Goal: Task Accomplishment & Management: Use online tool/utility

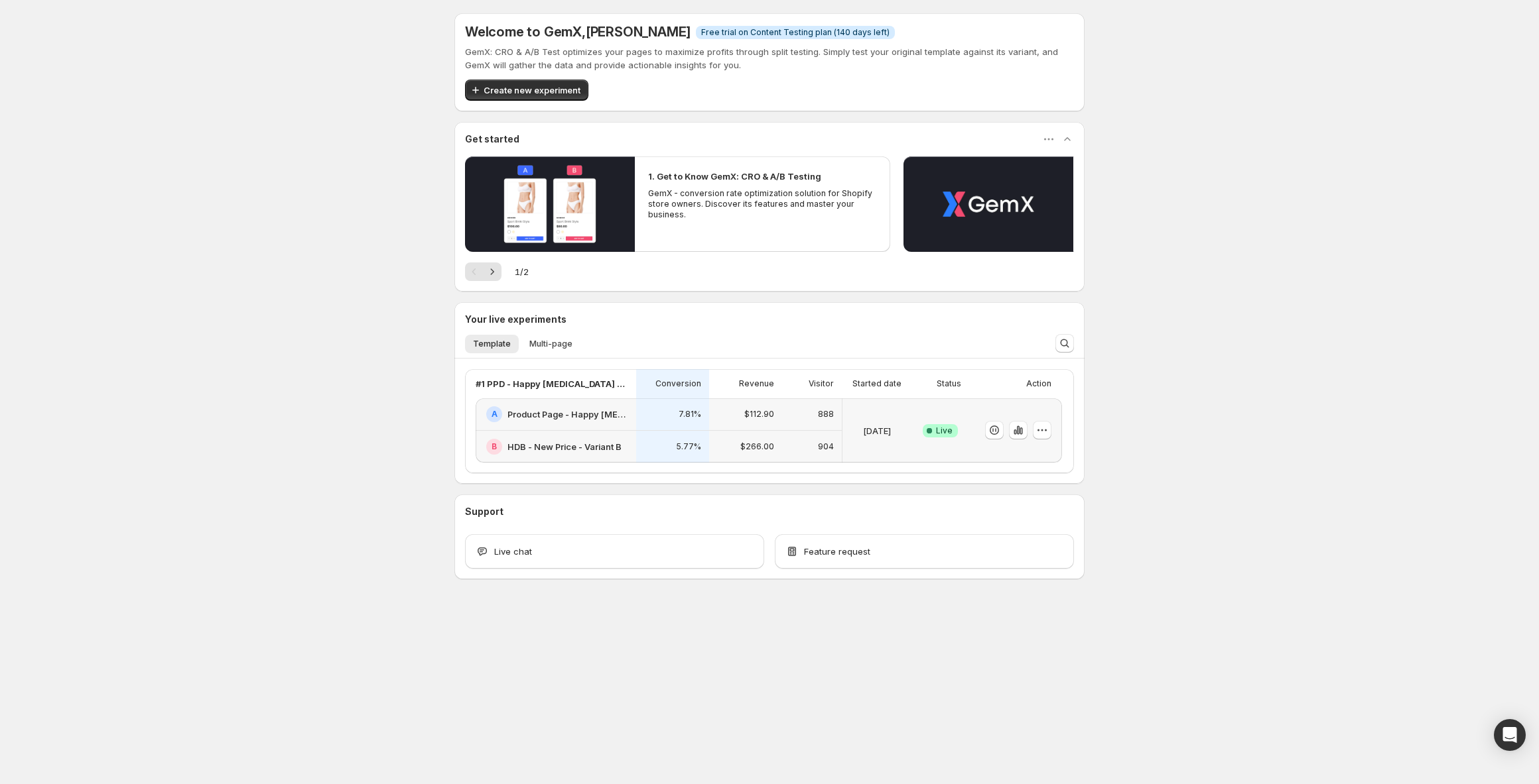
click at [613, 422] on div "A Product Page - Happy [MEDICAL_DATA]" at bounding box center [555, 415] width 160 height 33
click at [685, 413] on p "7.81%" at bounding box center [690, 414] width 23 height 11
click at [741, 416] on div "$112.90" at bounding box center [746, 414] width 57 height 16
click at [788, 418] on div "888" at bounding box center [812, 415] width 60 height 33
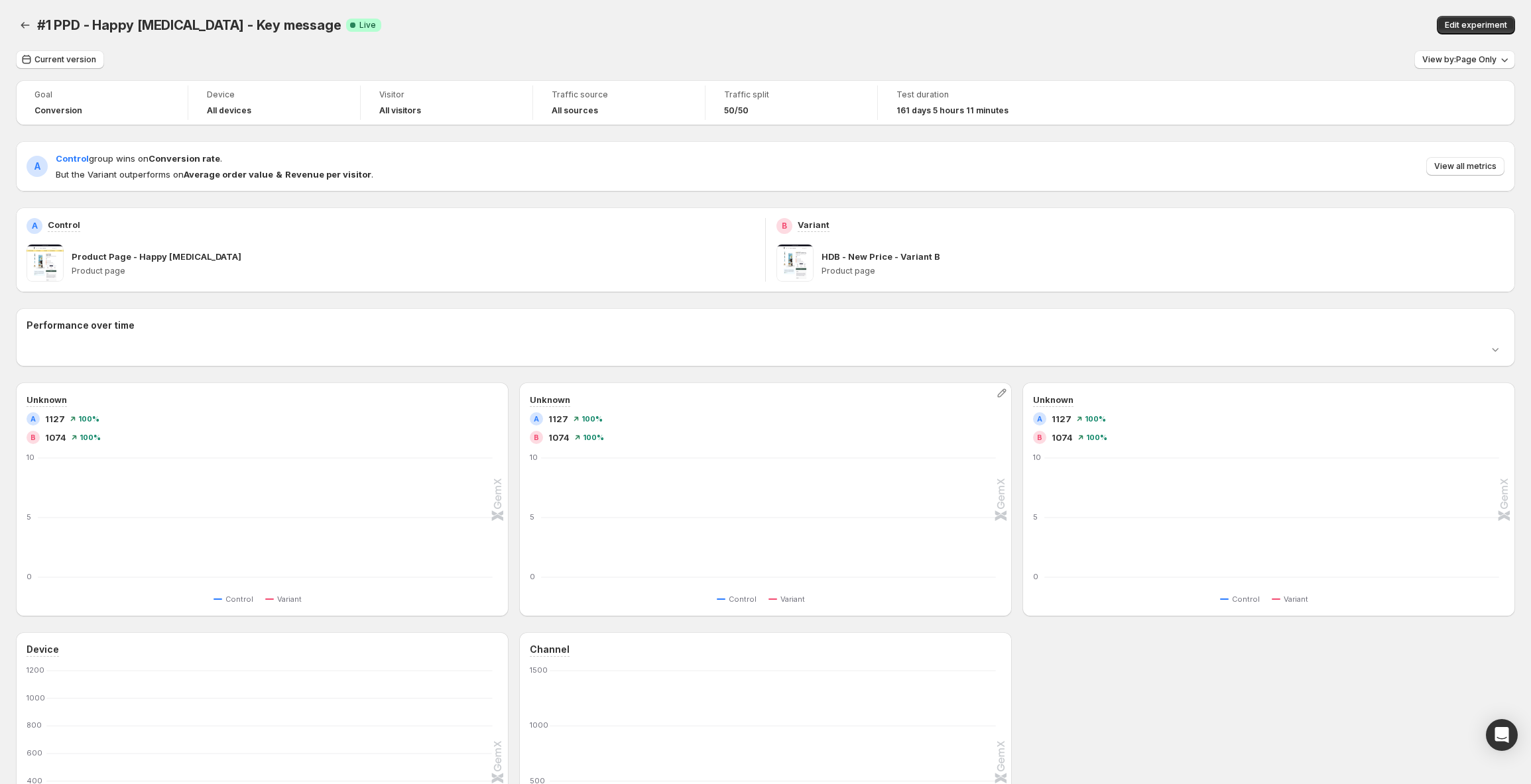
click at [835, 415] on div "A 1127 100 %" at bounding box center [766, 419] width 471 height 13
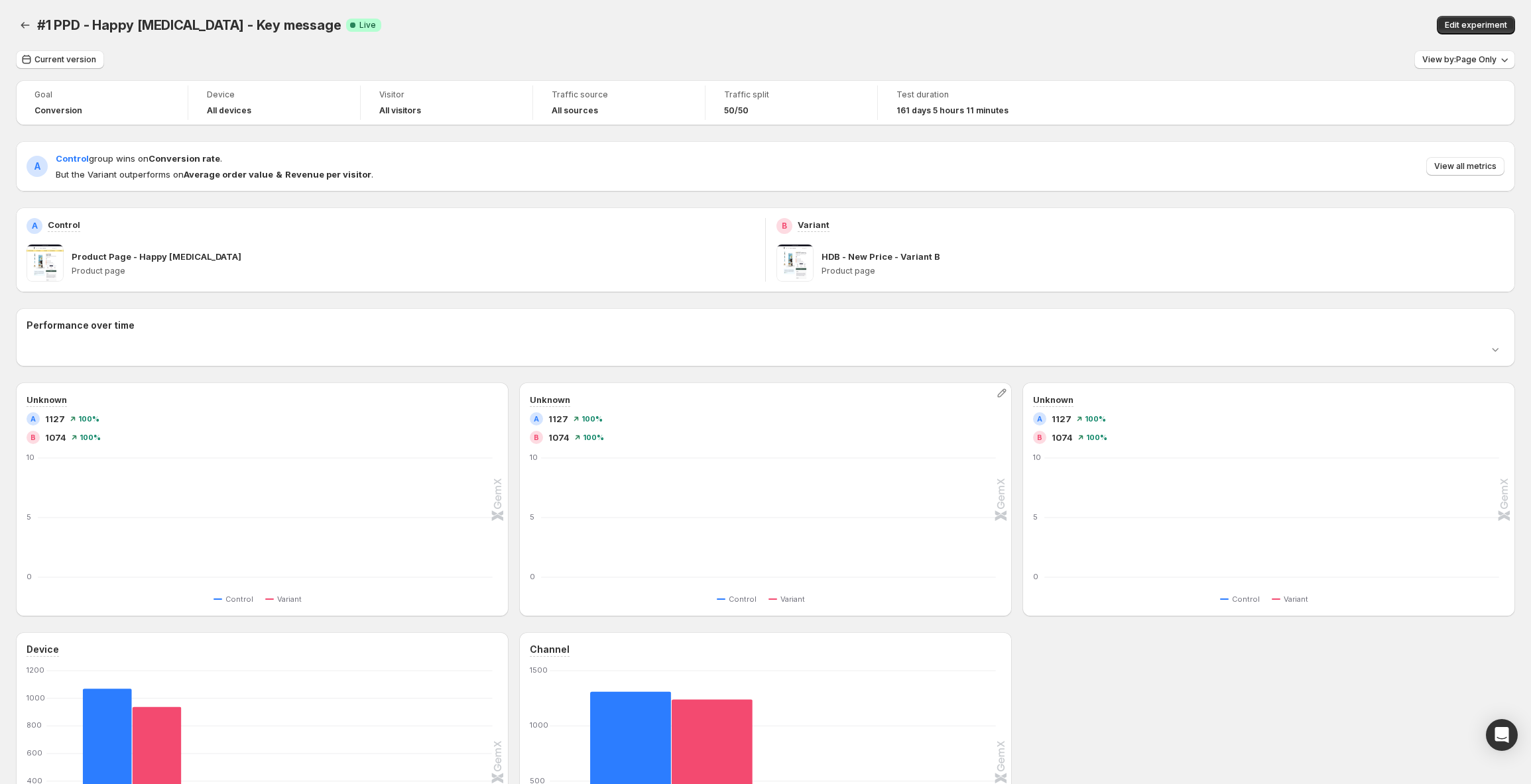
click at [783, 421] on div "A 1127 100 %" at bounding box center [766, 419] width 471 height 13
click at [745, 423] on div "A 1127 100 %" at bounding box center [766, 419] width 471 height 13
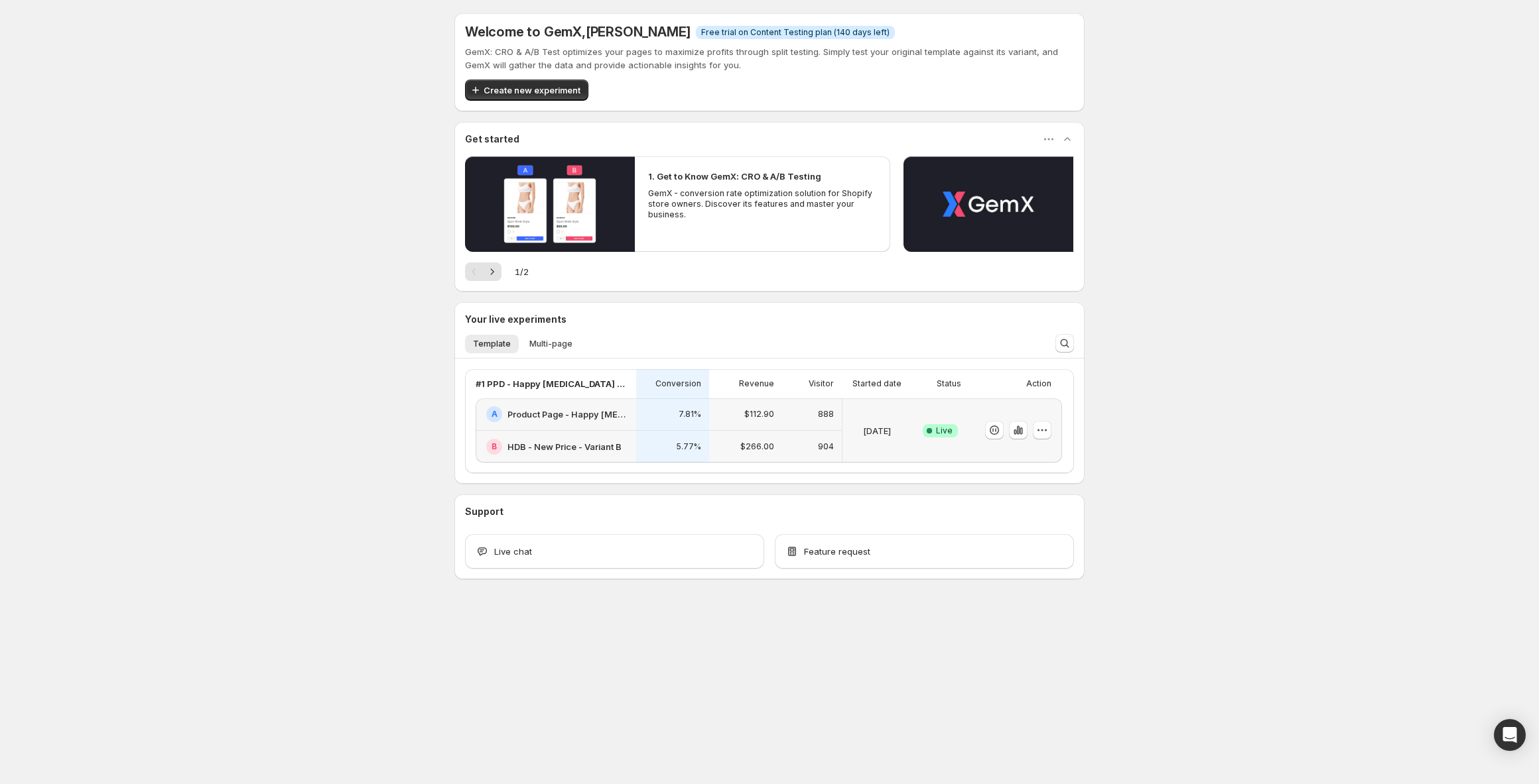
click at [1195, 454] on div "Welcome to GemX , [PERSON_NAME] Info Free trial on Content Testing plan (140 da…" at bounding box center [769, 325] width 1539 height 651
click at [1044, 426] on icon "button" at bounding box center [1042, 430] width 13 height 13
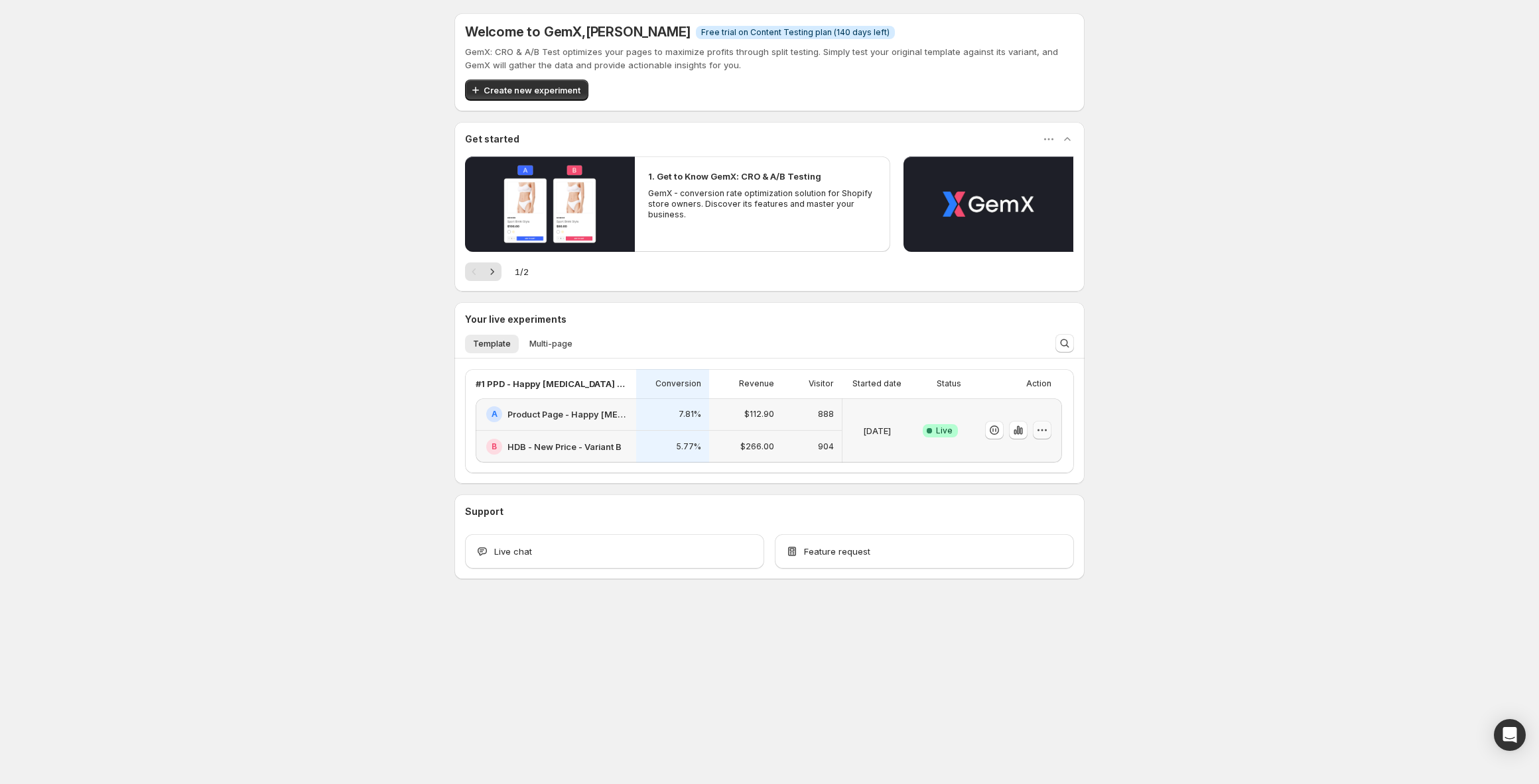
click at [1048, 431] on icon "button" at bounding box center [1042, 430] width 13 height 13
click at [1003, 461] on span "Edit" at bounding box center [1054, 458] width 139 height 13
click at [1042, 432] on icon "button" at bounding box center [1042, 430] width 13 height 13
click at [1020, 460] on span "Edit" at bounding box center [1054, 458] width 139 height 13
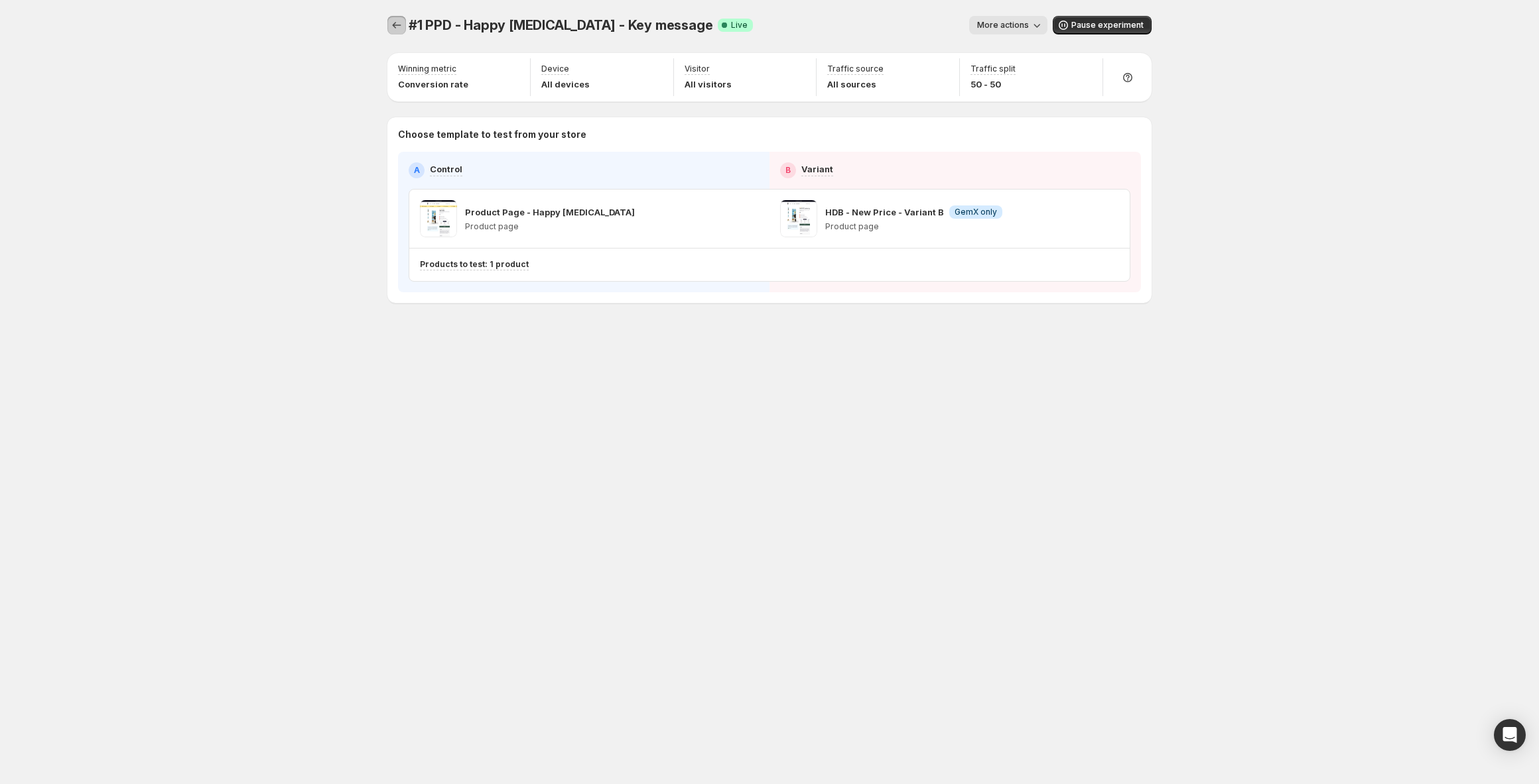
click at [395, 19] on icon "Experiments" at bounding box center [397, 25] width 13 height 13
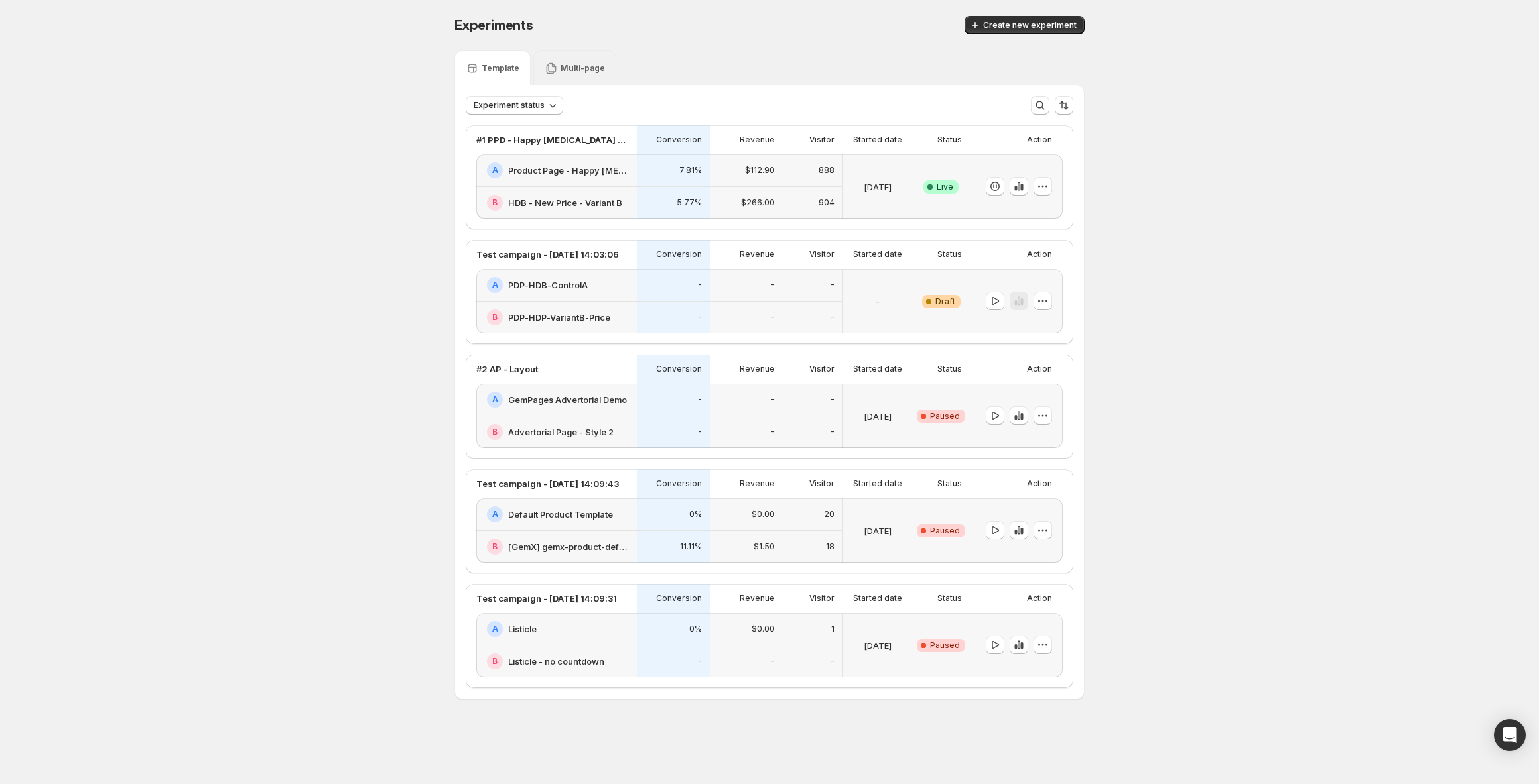
click at [1120, 469] on div "Experiments. This page is ready Experiments Create new experiment Template Mult…" at bounding box center [769, 385] width 1539 height 771
click at [1046, 189] on icon "button" at bounding box center [1043, 186] width 13 height 13
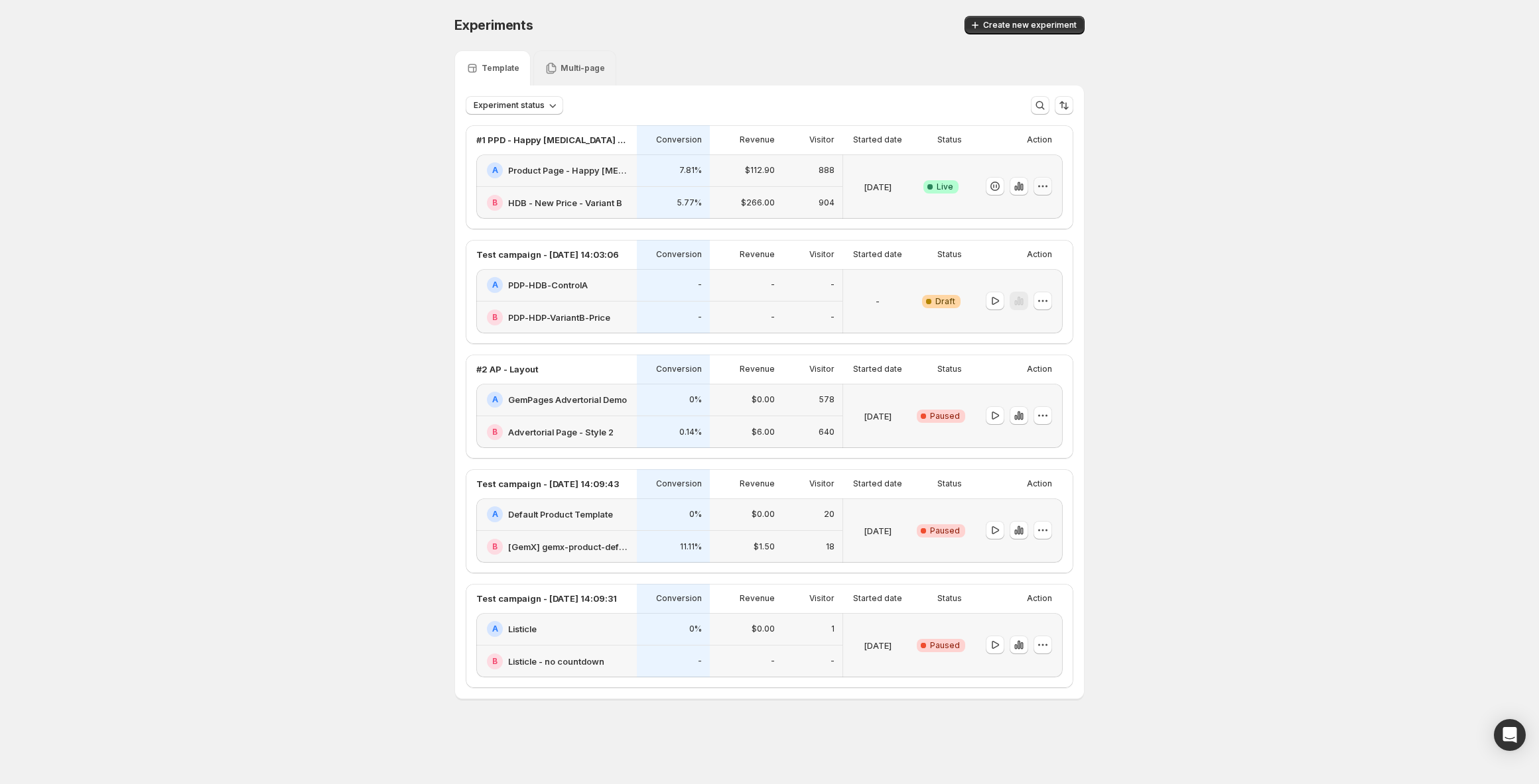
click at [1046, 189] on icon "button" at bounding box center [1043, 186] width 13 height 13
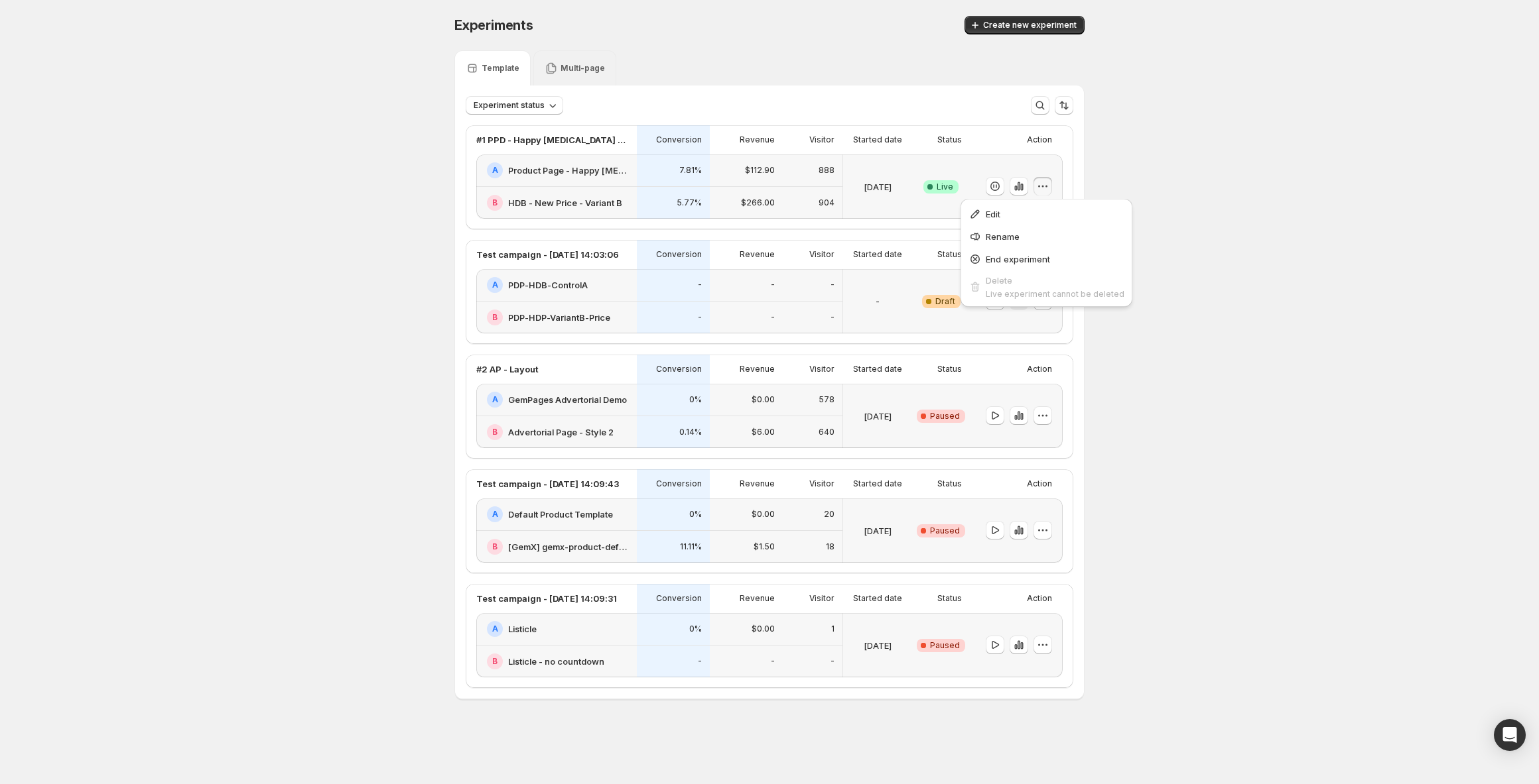
click at [1046, 189] on icon "button" at bounding box center [1043, 186] width 13 height 13
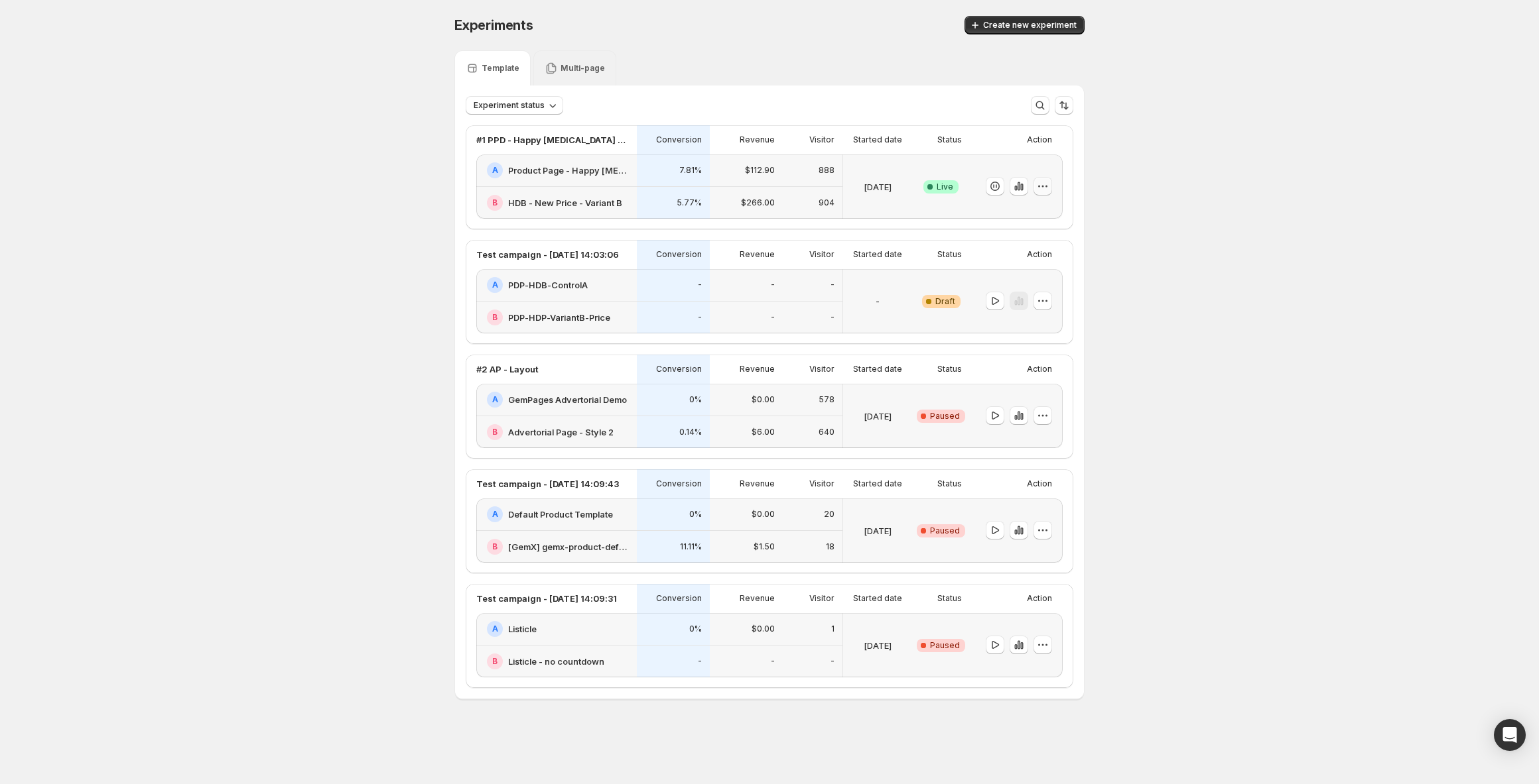
click at [1046, 189] on icon "button" at bounding box center [1043, 186] width 13 height 13
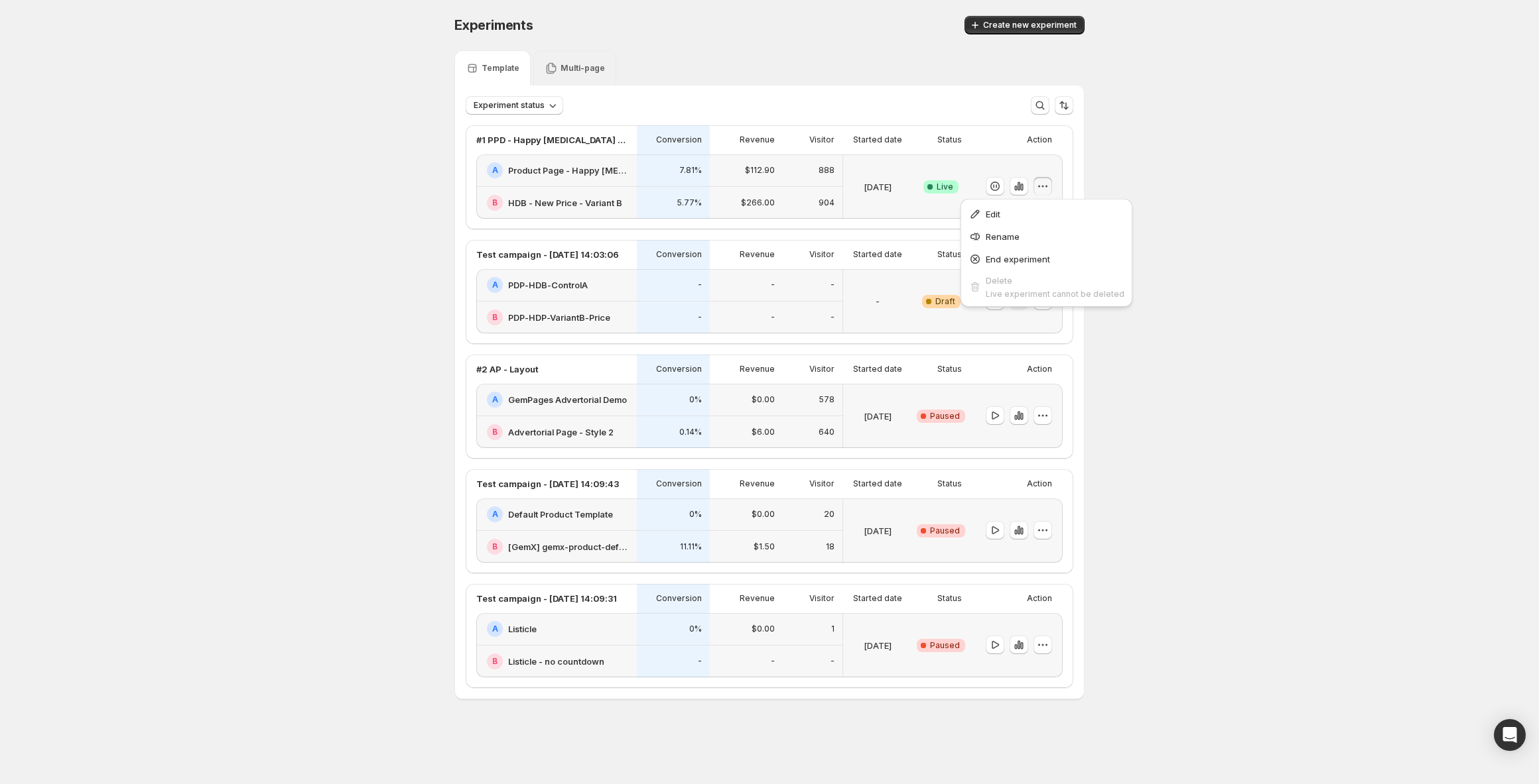
click at [1046, 189] on icon "button" at bounding box center [1043, 186] width 13 height 13
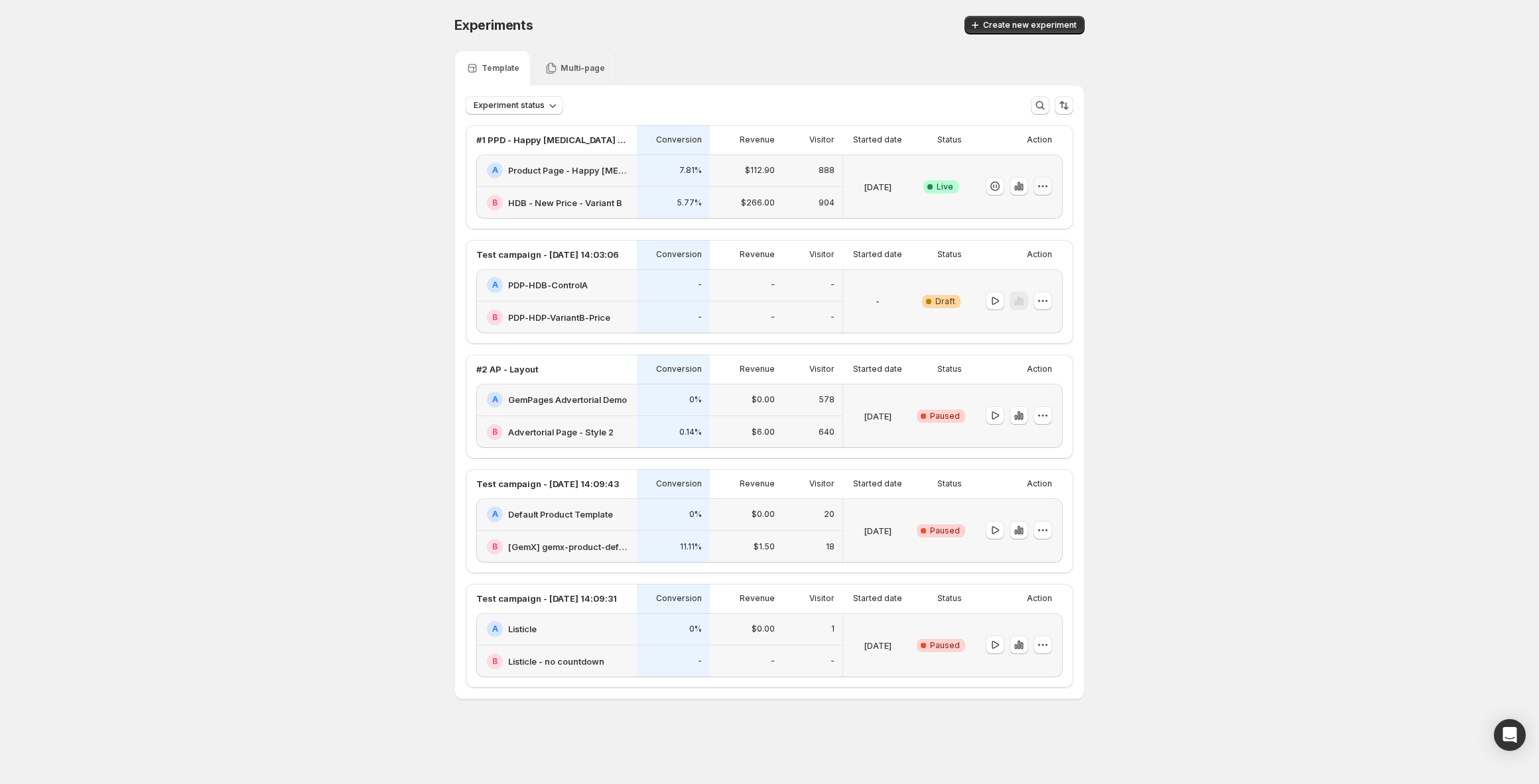
click at [1046, 189] on icon "button" at bounding box center [1043, 186] width 13 height 13
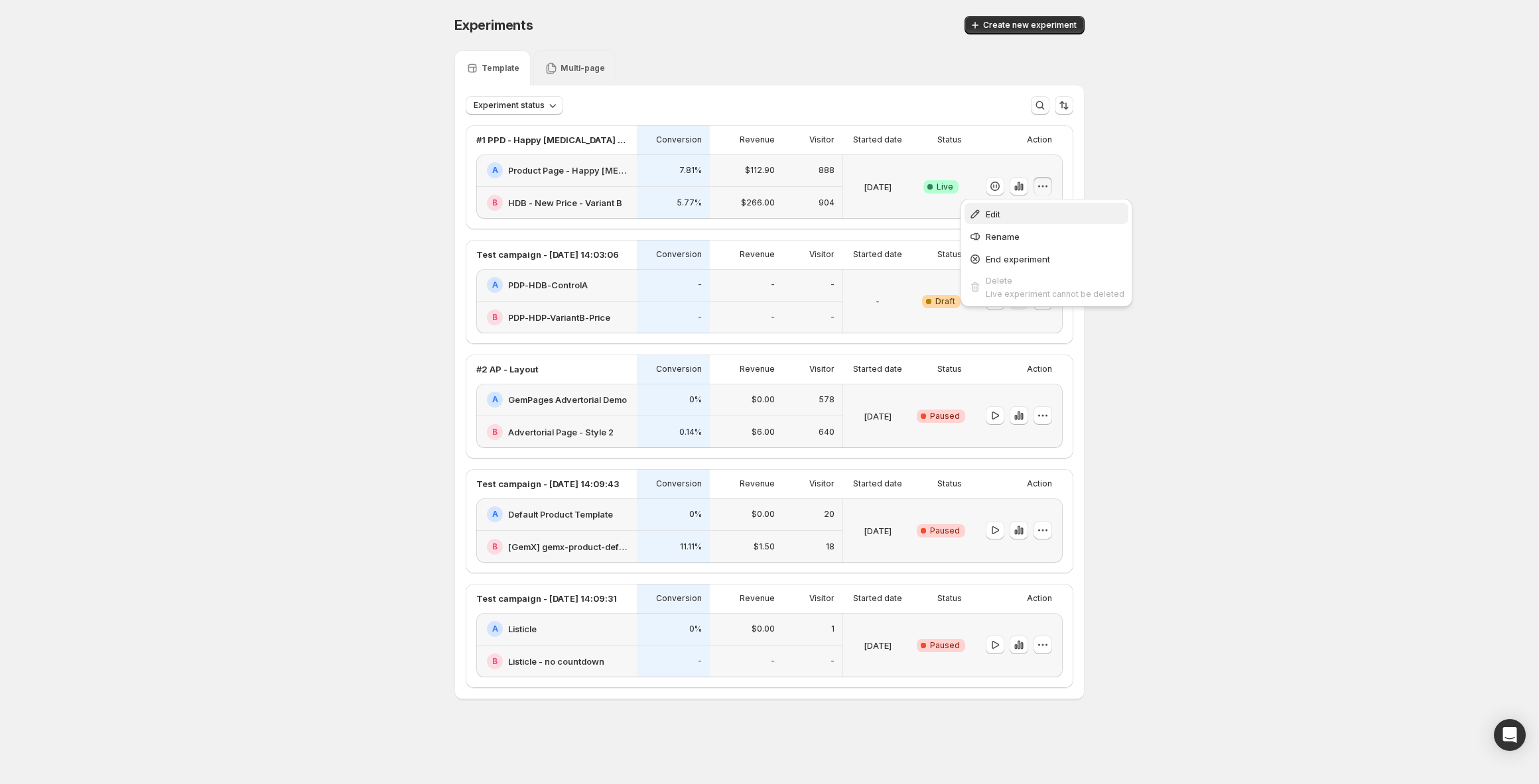
click at [1021, 221] on button "Edit" at bounding box center [1046, 214] width 164 height 21
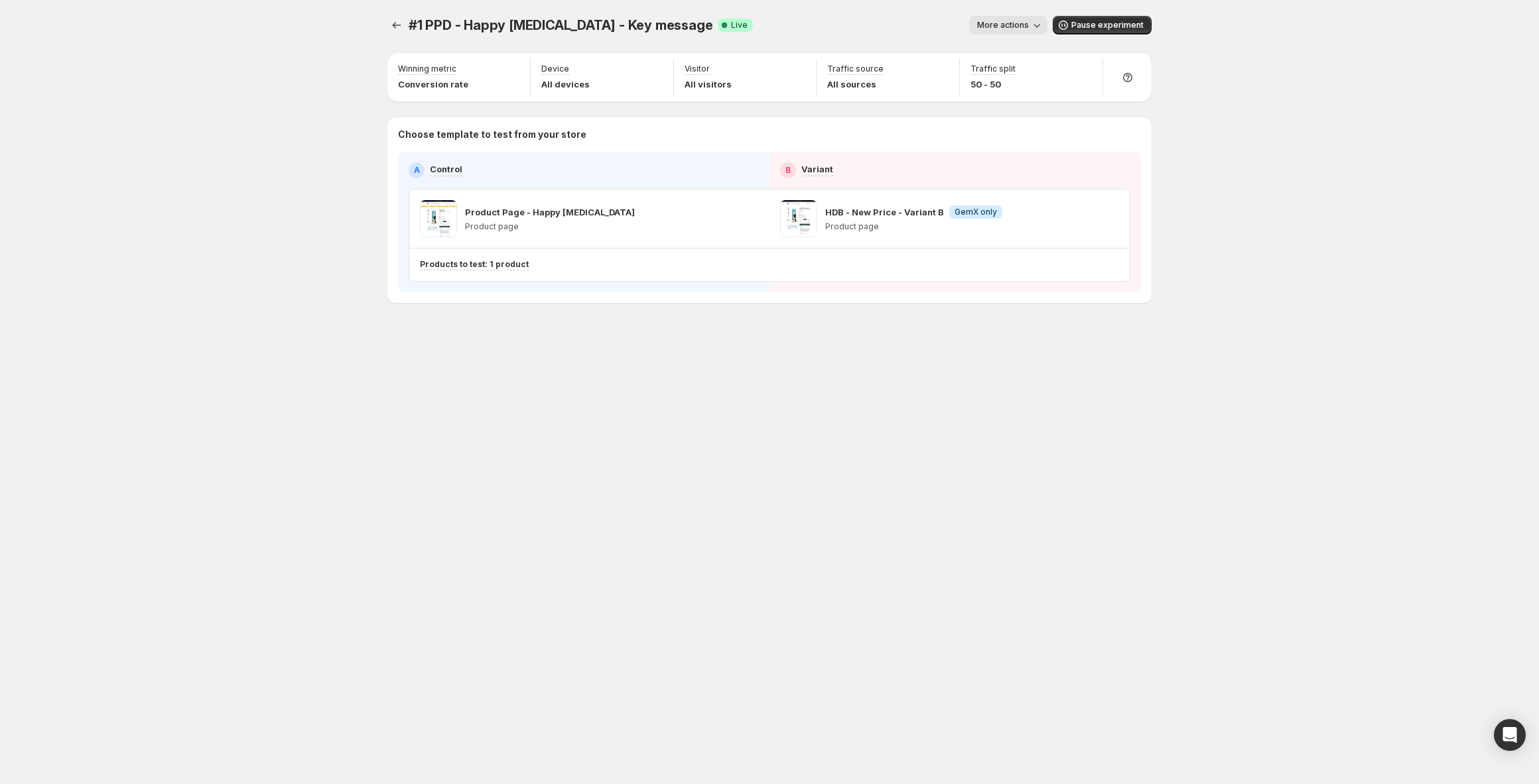
click at [1012, 32] on button "More actions" at bounding box center [1008, 25] width 79 height 19
click at [1244, 125] on div "#1 PPD - Happy [MEDICAL_DATA] - Key message. This page is ready #1 PPD - Happy …" at bounding box center [769, 392] width 1539 height 784
click at [998, 25] on span "More actions" at bounding box center [1003, 25] width 52 height 11
click at [1271, 154] on div "#1 PPD - Happy [MEDICAL_DATA] - Key message. This page is ready #1 PPD - Happy …" at bounding box center [769, 392] width 1539 height 784
click at [398, 24] on icon "Experiments" at bounding box center [397, 25] width 13 height 13
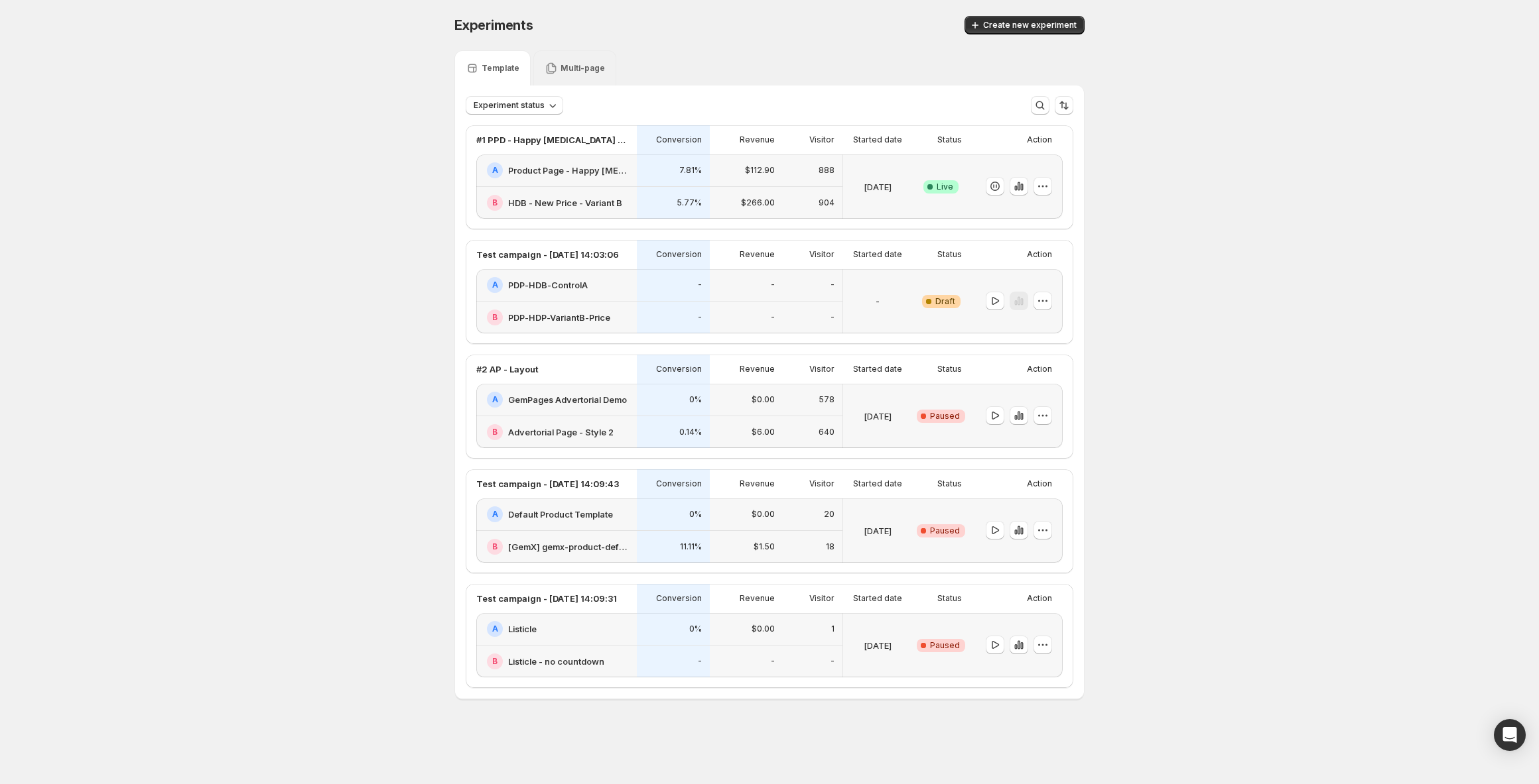
click at [611, 178] on div "A Product Page - Happy [MEDICAL_DATA]" at bounding box center [557, 170] width 142 height 16
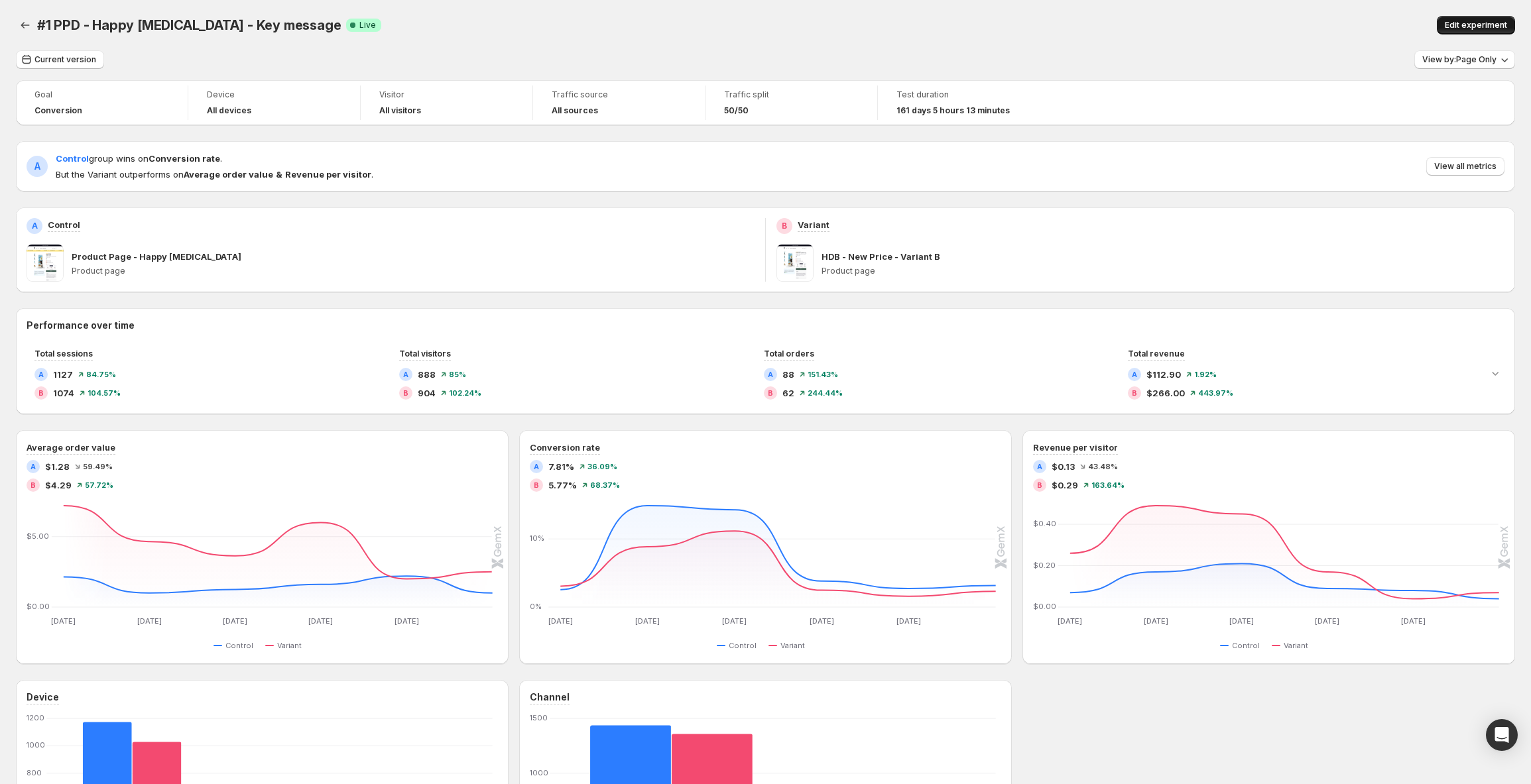
click at [1480, 27] on span "Edit experiment" at bounding box center [1476, 25] width 63 height 11
